Goal: Information Seeking & Learning: Understand process/instructions

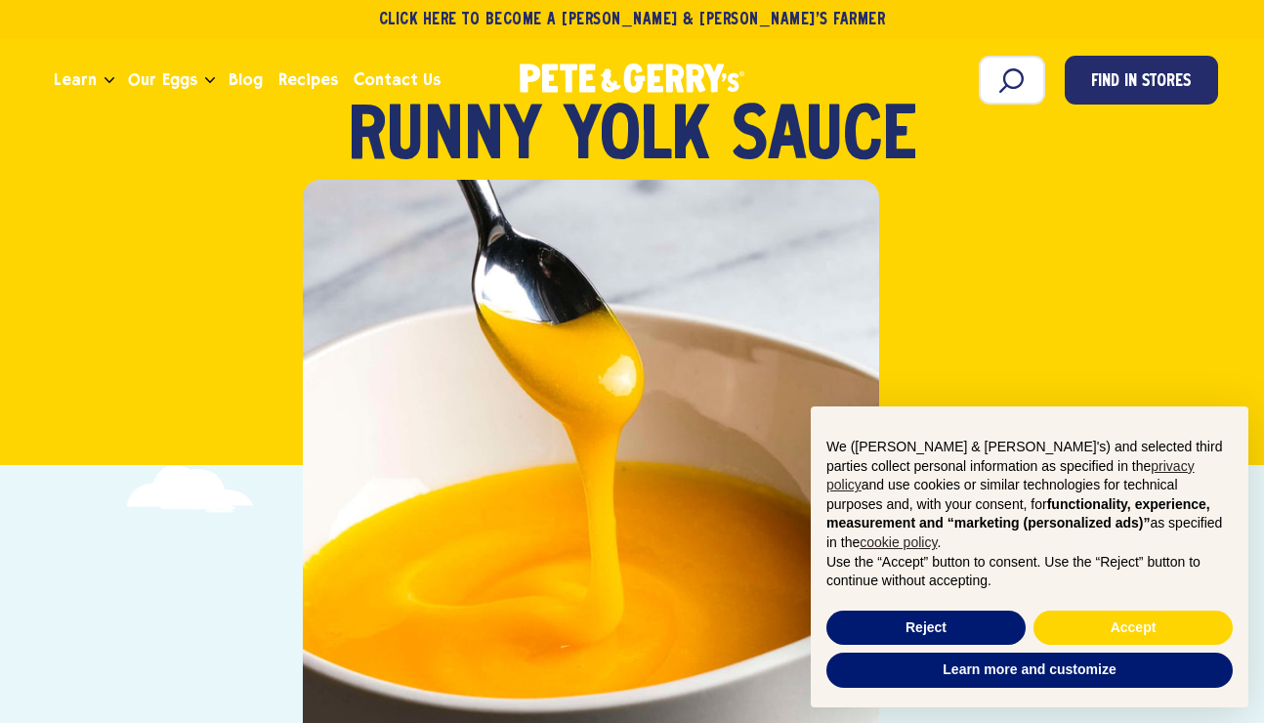
scroll to position [500, 0]
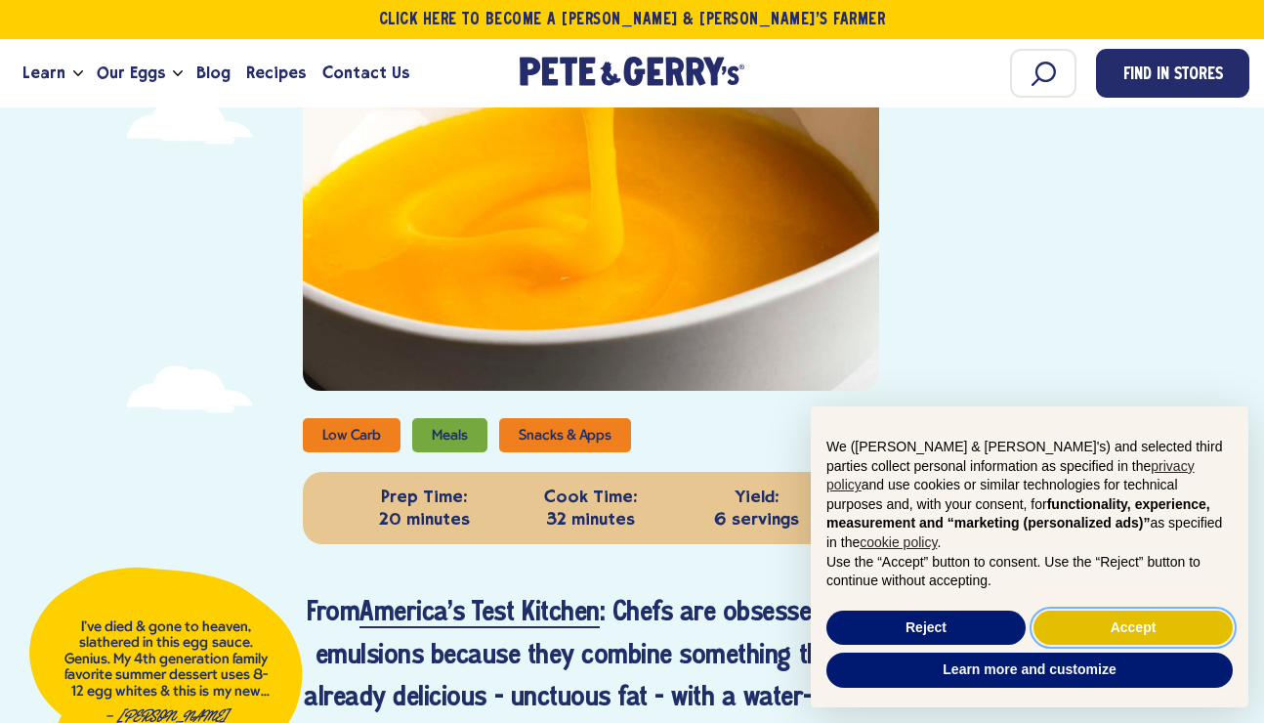
click at [1089, 627] on button "Accept" at bounding box center [1132, 627] width 199 height 35
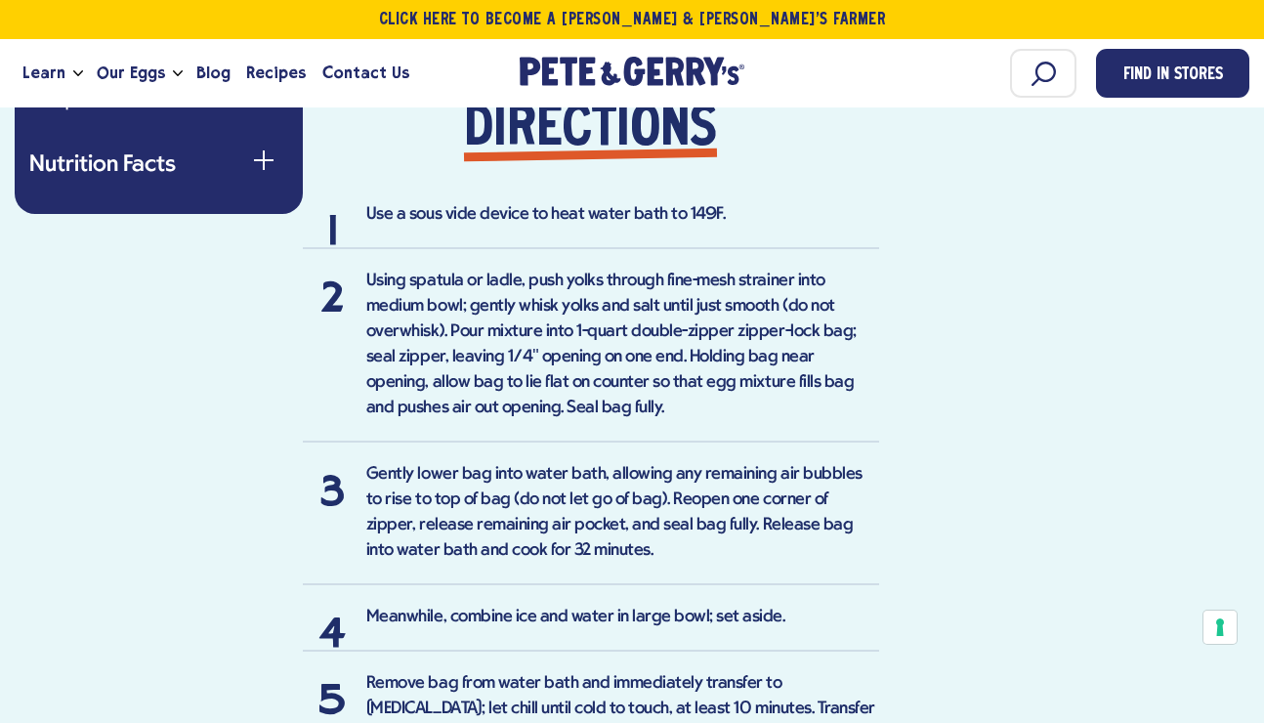
scroll to position [1562, 0]
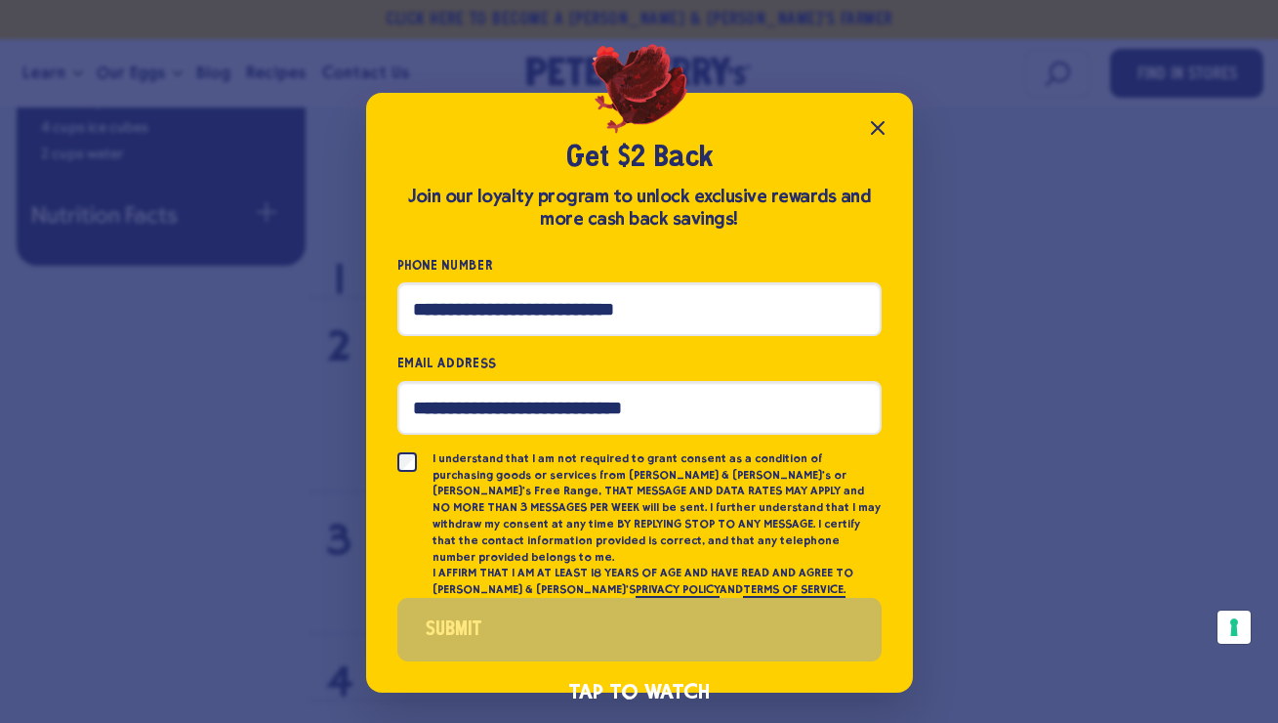
click at [891, 132] on button "Close popup" at bounding box center [877, 127] width 39 height 39
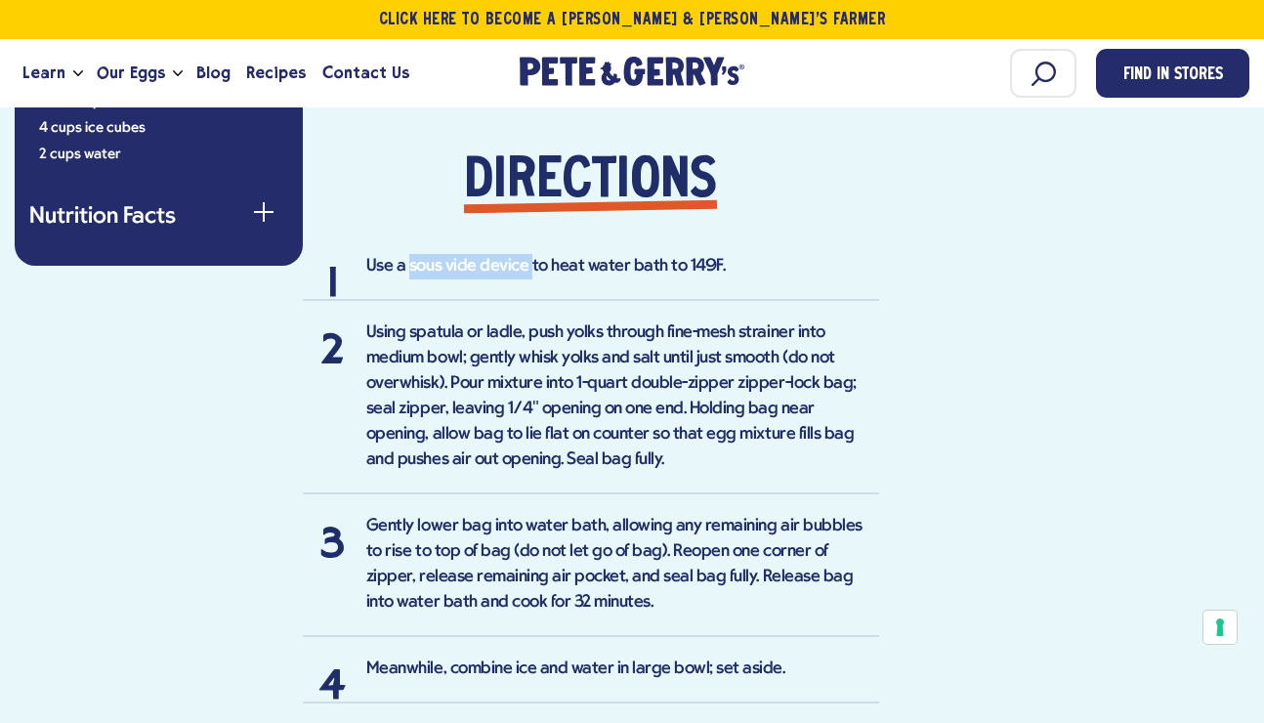
drag, startPoint x: 409, startPoint y: 264, endPoint x: 528, endPoint y: 268, distance: 119.2
click at [528, 268] on li "Use a sous vide device to heat water bath to 149F." at bounding box center [591, 277] width 576 height 47
copy li "sous vide device"
click at [647, 368] on li "Using spatula or ladle, push yolks through fine-mesh strainer into medium bowl;…" at bounding box center [591, 407] width 576 height 174
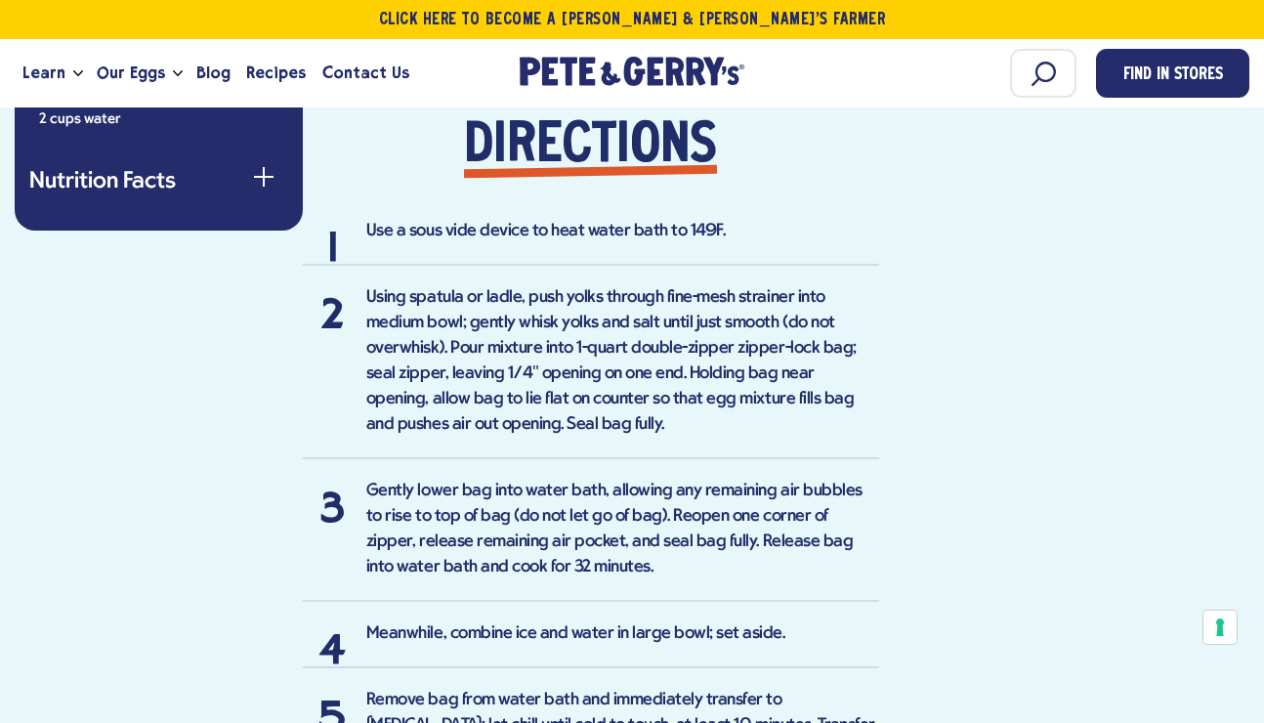
scroll to position [1593, 0]
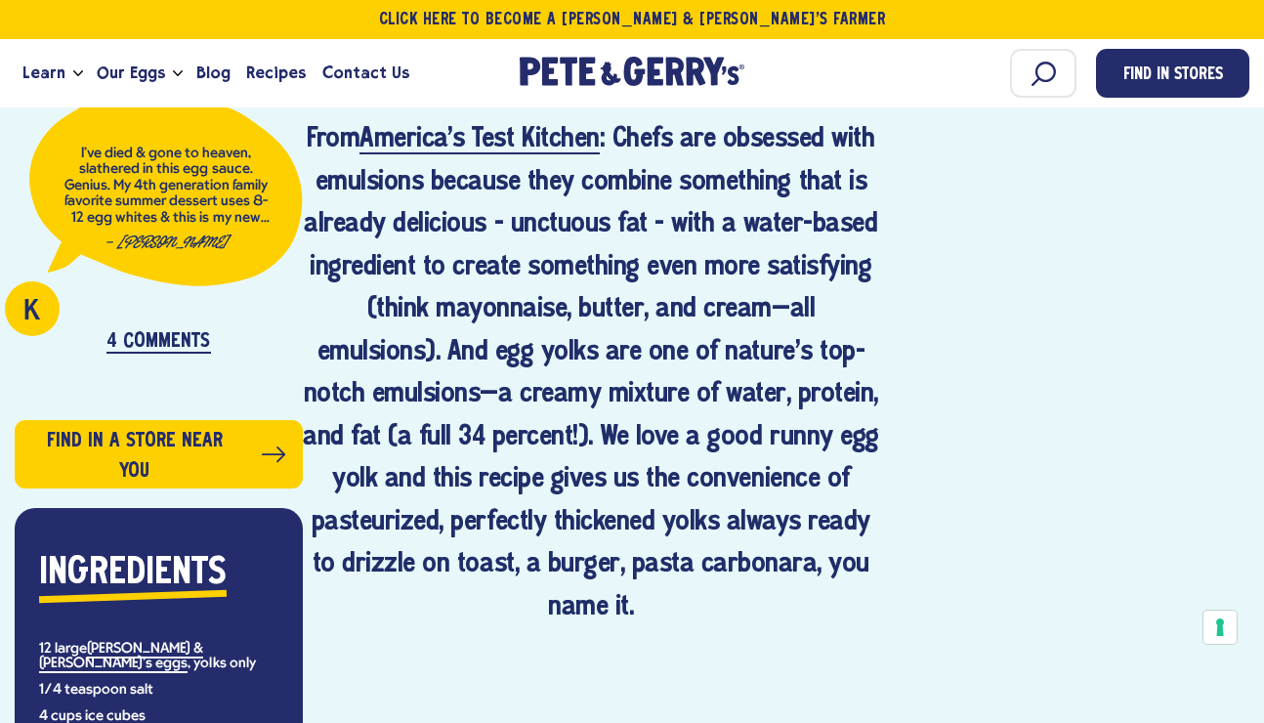
scroll to position [966, 0]
